Goal: Communication & Community: Answer question/provide support

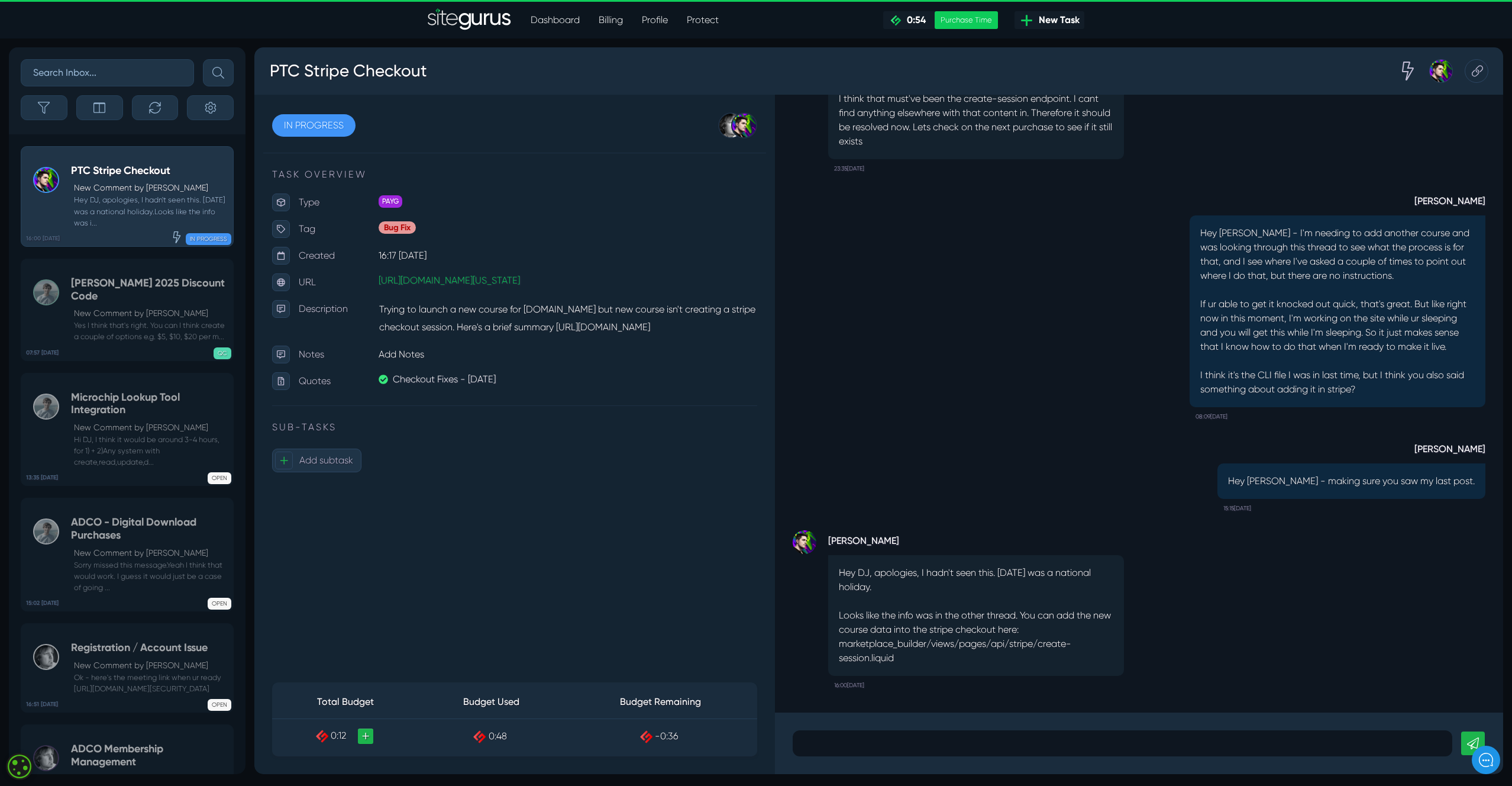
click at [974, 318] on div "DJ Lesniak Hey Josh - I'm needing to add another course and was looking through…" at bounding box center [1139, 302] width 693 height 248
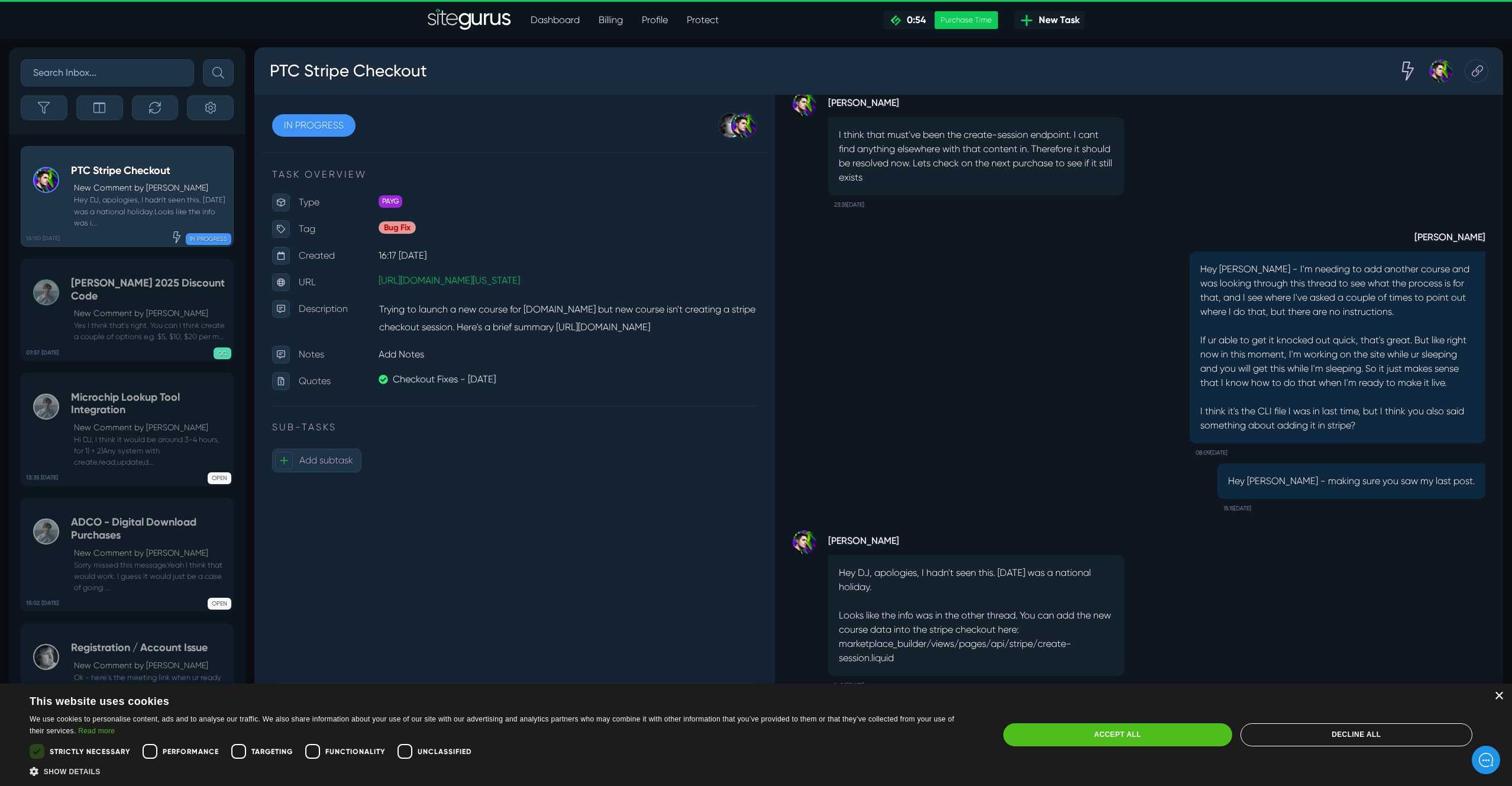
click at [1500, 694] on div "×" at bounding box center [1499, 696] width 9 height 9
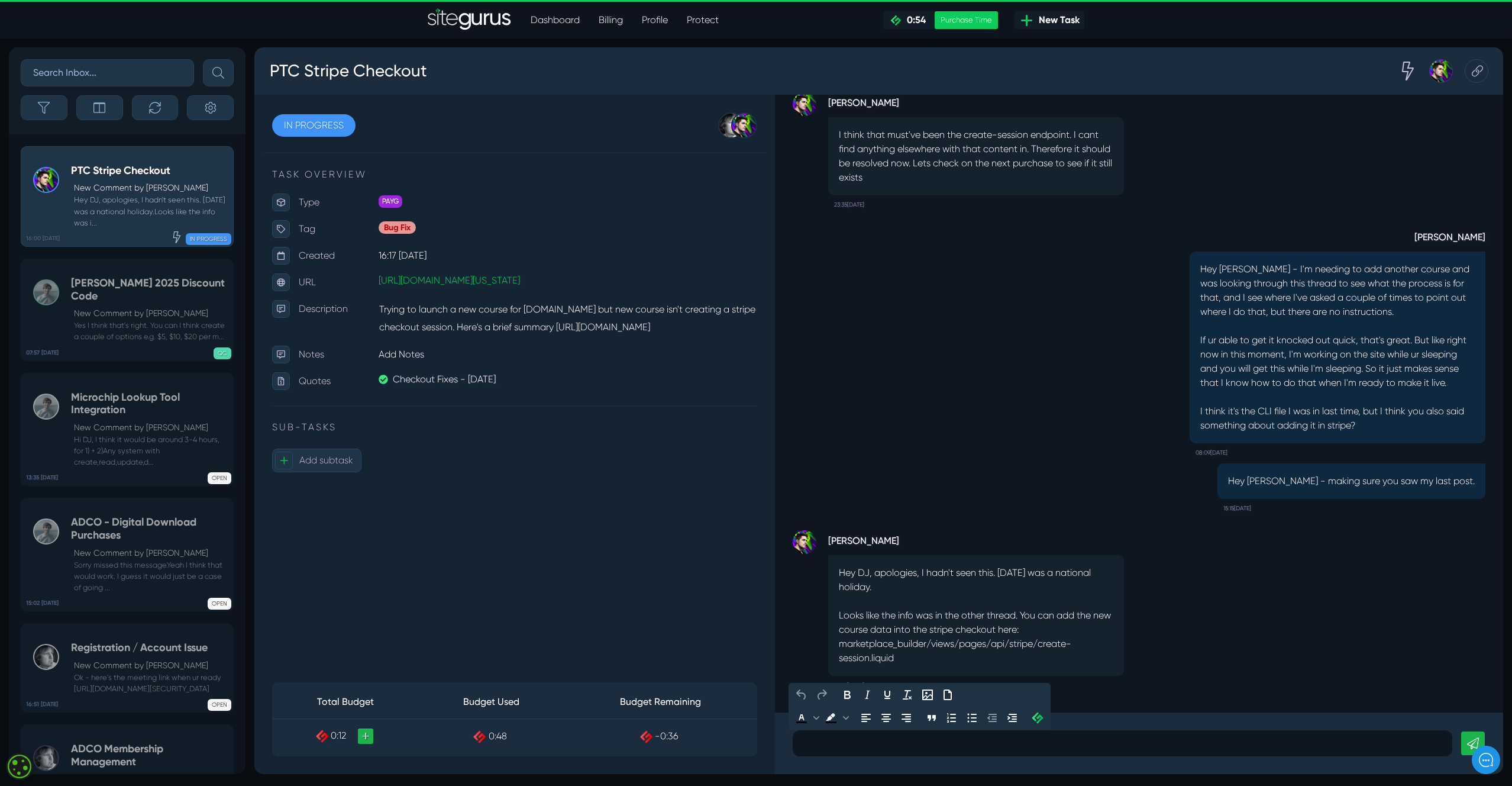
click at [864, 747] on p at bounding box center [1122, 744] width 642 height 14
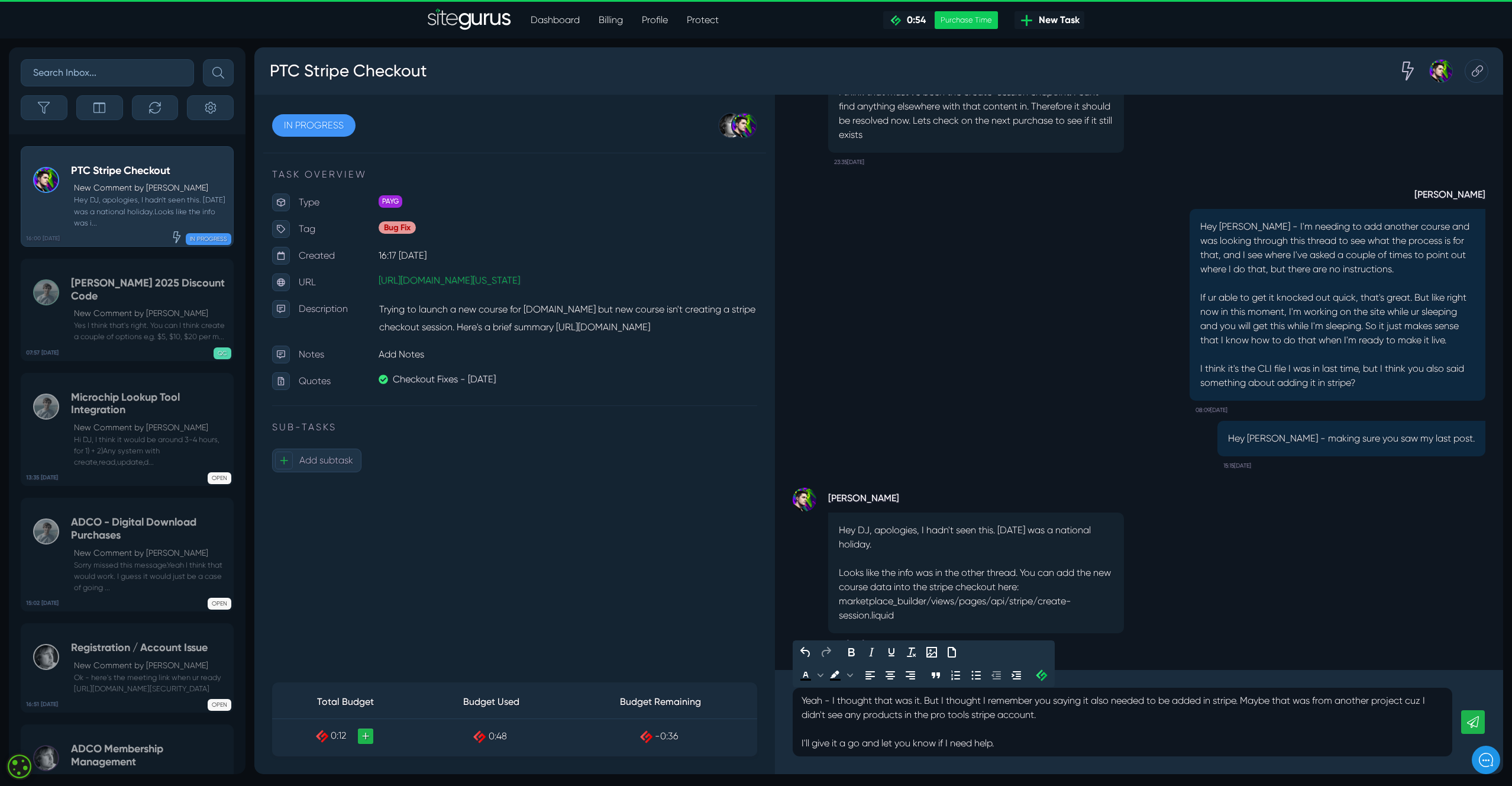
click at [943, 700] on p "Yeah - I thought that was it. But I thought I remember you saying it also neede…" at bounding box center [1122, 722] width 642 height 57
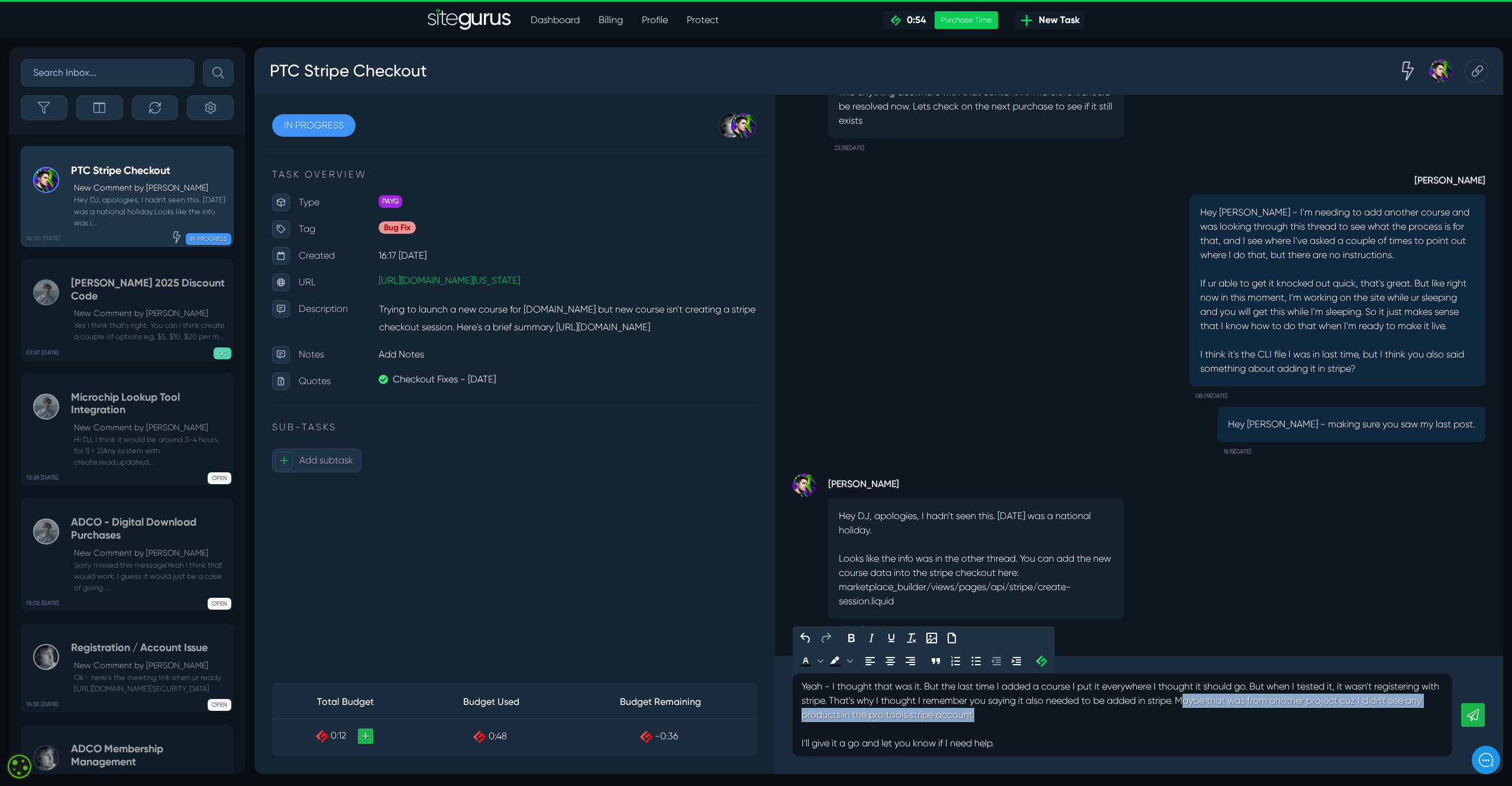
drag, startPoint x: 1000, startPoint y: 716, endPoint x: 1209, endPoint y: 702, distance: 209.5
click at [1209, 702] on p "Yeah - I thought that was it. But the last time I added a course I put it every…" at bounding box center [1122, 715] width 642 height 71
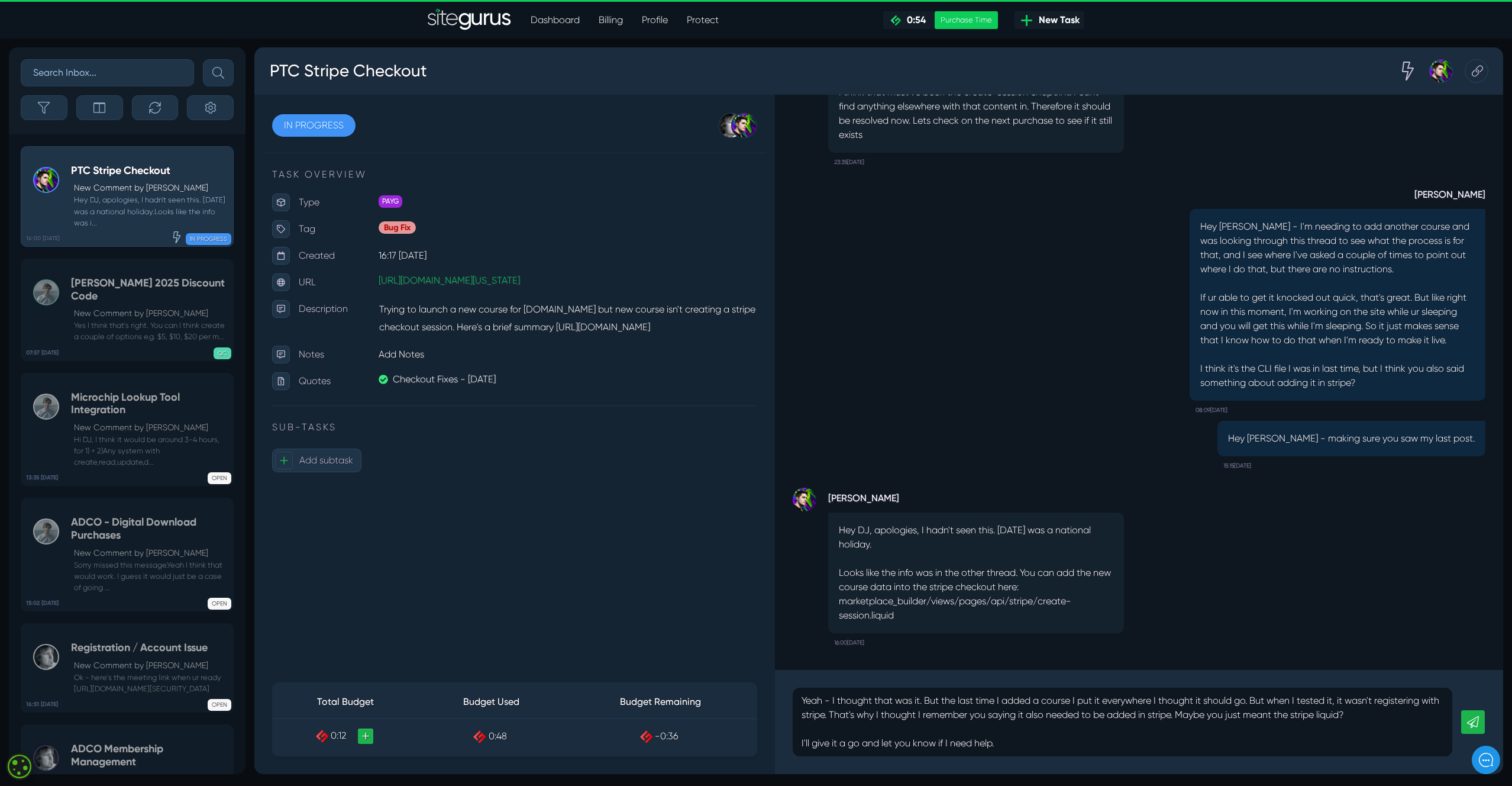
click at [1472, 718] on icon at bounding box center [1473, 722] width 12 height 12
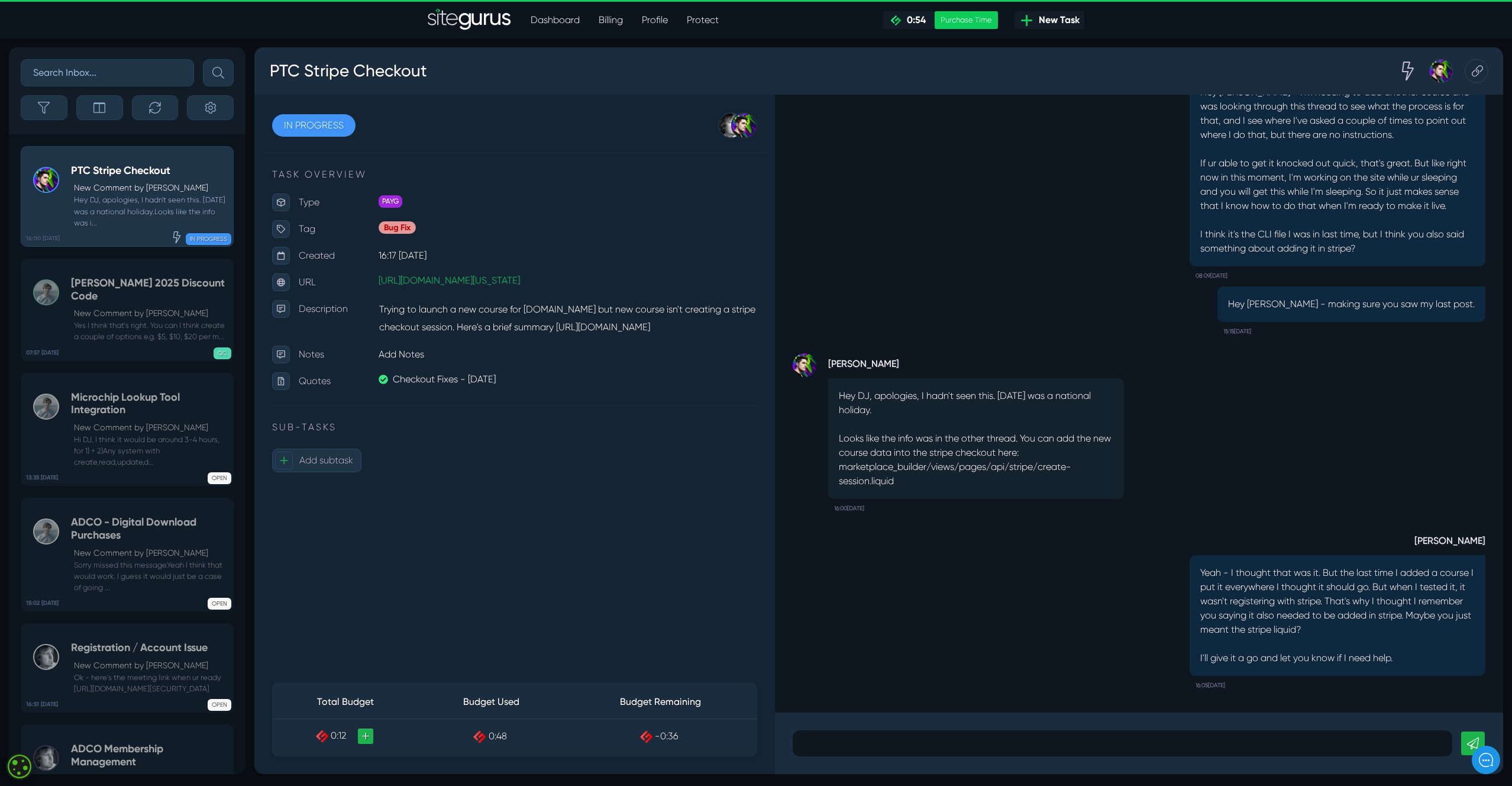
click at [1213, 18] on nav "Dashboard Billing Profile Protect .cls-1{fill-rule:evenodd;fill:url(#linear-gra…" at bounding box center [756, 20] width 1494 height 23
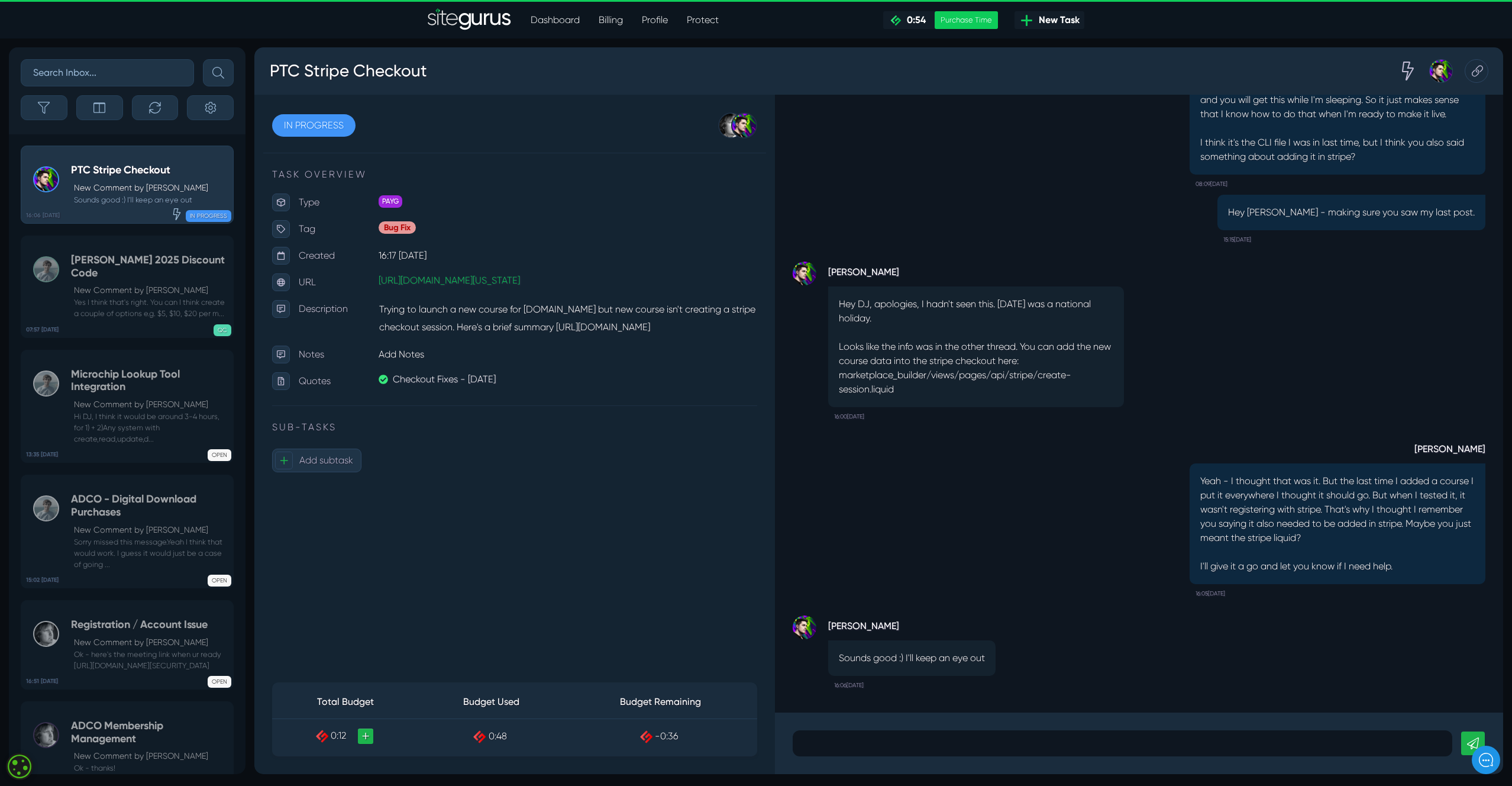
scroll to position [-232, 0]
